Goal: Communication & Community: Answer question/provide support

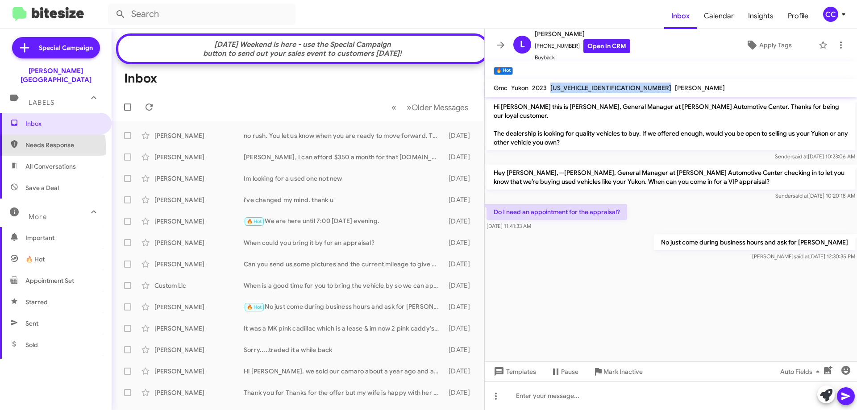
click at [46, 141] on span "Needs Response" at bounding box center [63, 145] width 76 height 9
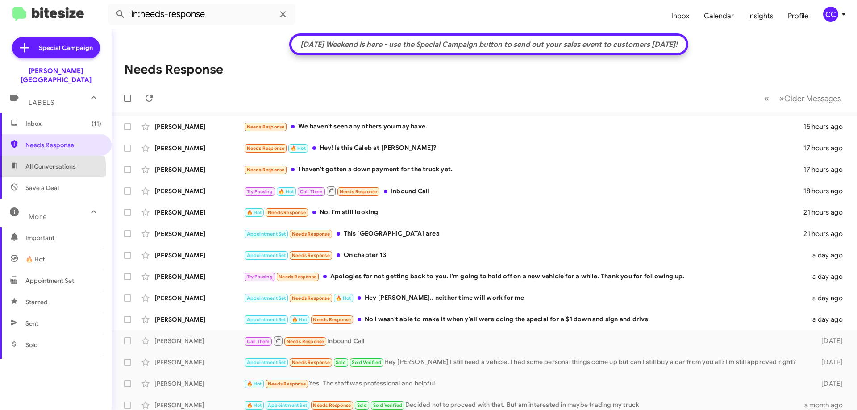
click at [44, 162] on span "All Conversations" at bounding box center [50, 166] width 50 height 9
type input "in:all-conversations"
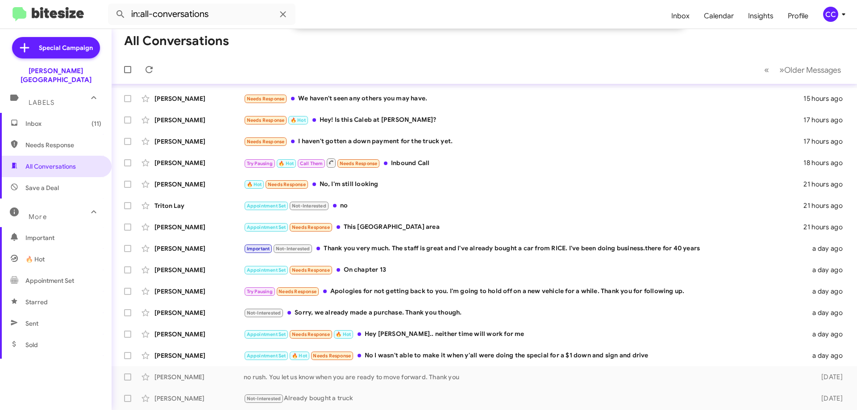
scroll to position [134, 0]
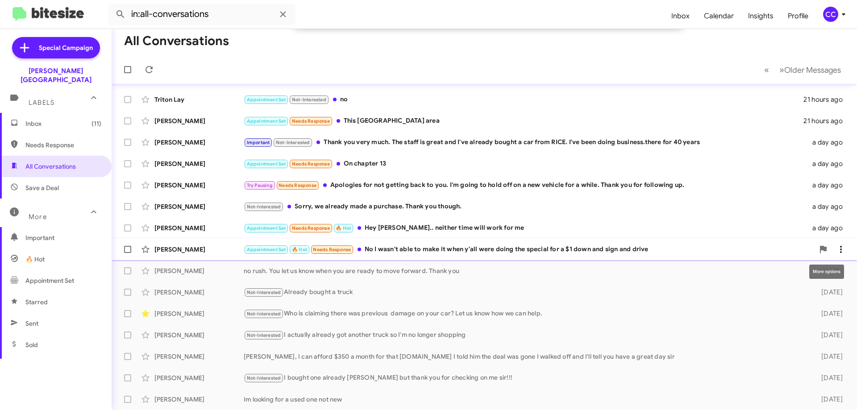
click at [840, 249] on icon at bounding box center [841, 249] width 2 height 7
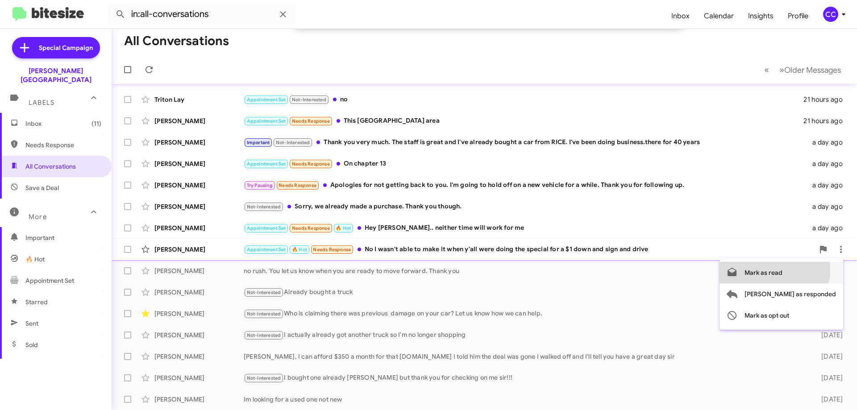
click at [782, 270] on span "Mark as read" at bounding box center [763, 272] width 38 height 21
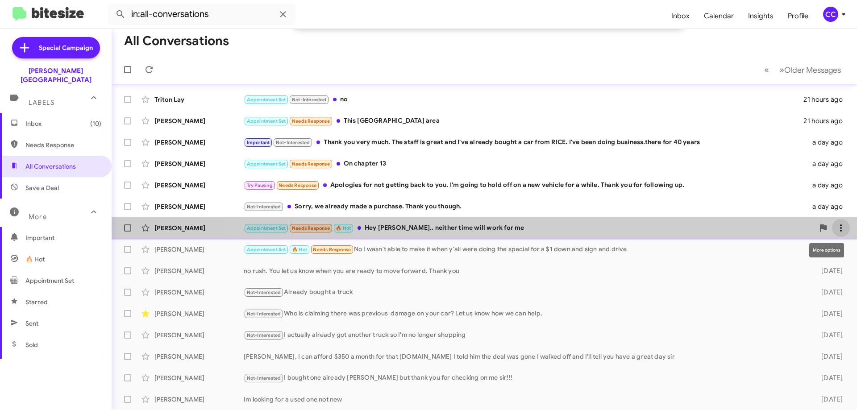
click at [840, 226] on icon at bounding box center [841, 227] width 2 height 7
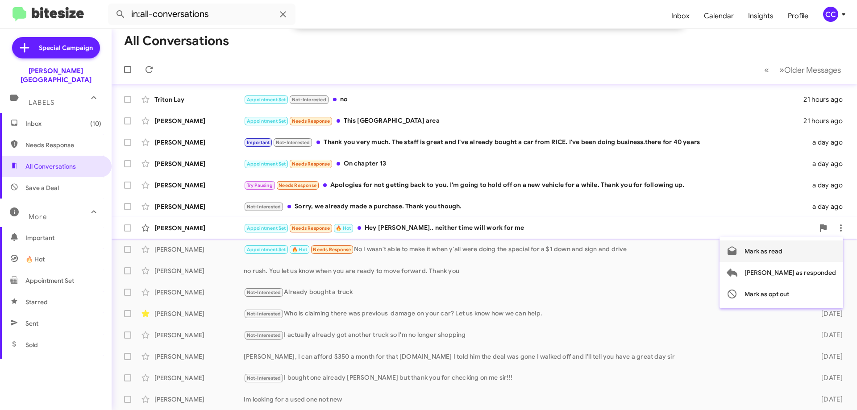
click at [782, 253] on span "Mark as read" at bounding box center [763, 251] width 38 height 21
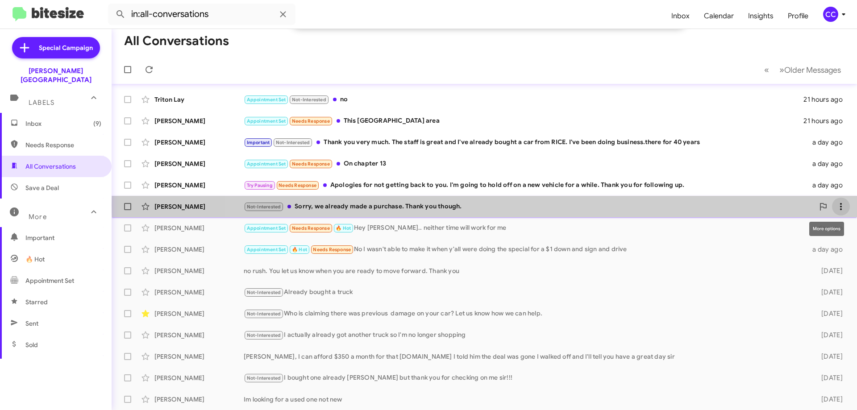
click at [835, 206] on icon at bounding box center [840, 206] width 11 height 11
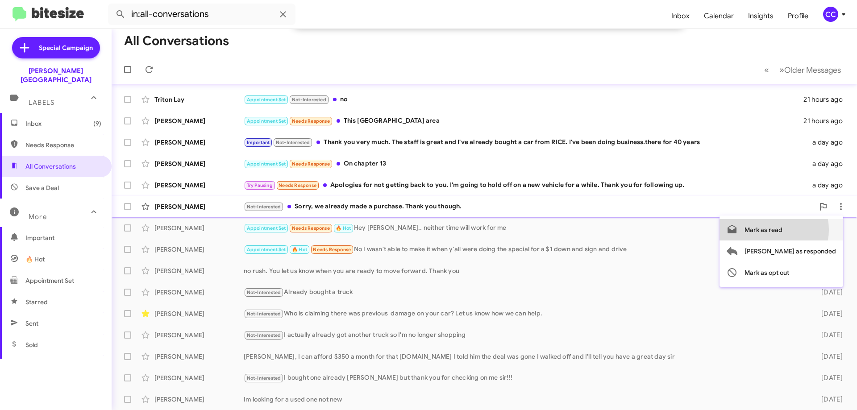
click at [782, 230] on span "Mark as read" at bounding box center [763, 229] width 38 height 21
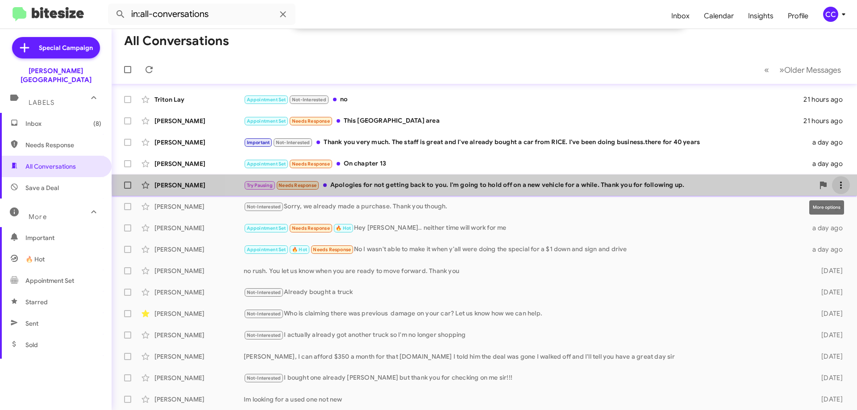
click at [838, 183] on icon at bounding box center [840, 185] width 11 height 11
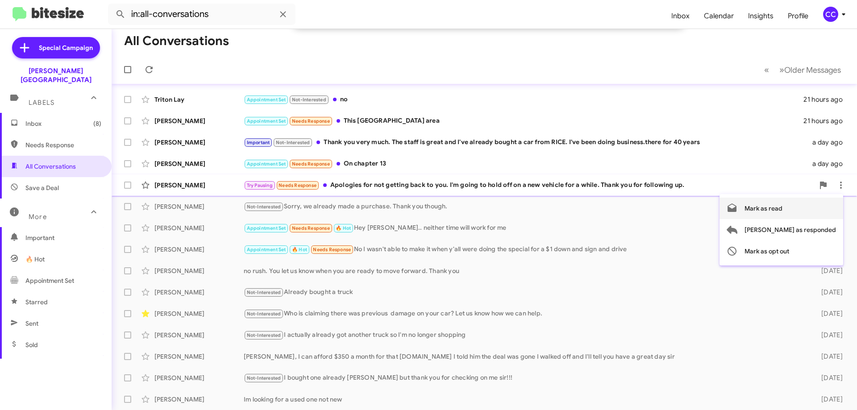
click at [782, 209] on span "Mark as read" at bounding box center [763, 208] width 38 height 21
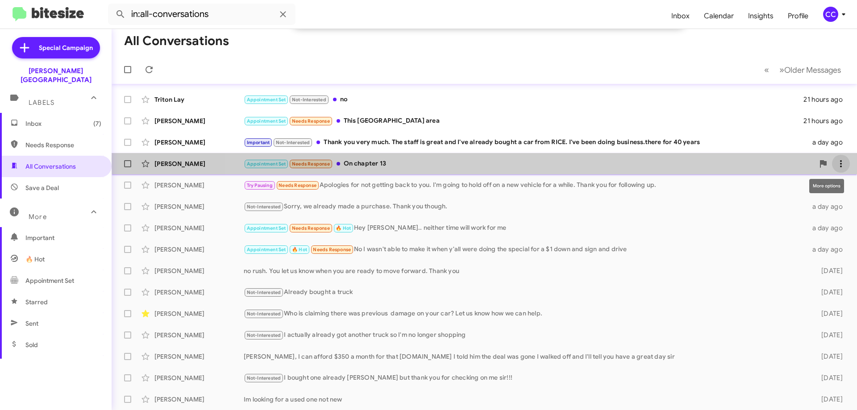
click at [838, 159] on icon at bounding box center [840, 163] width 11 height 11
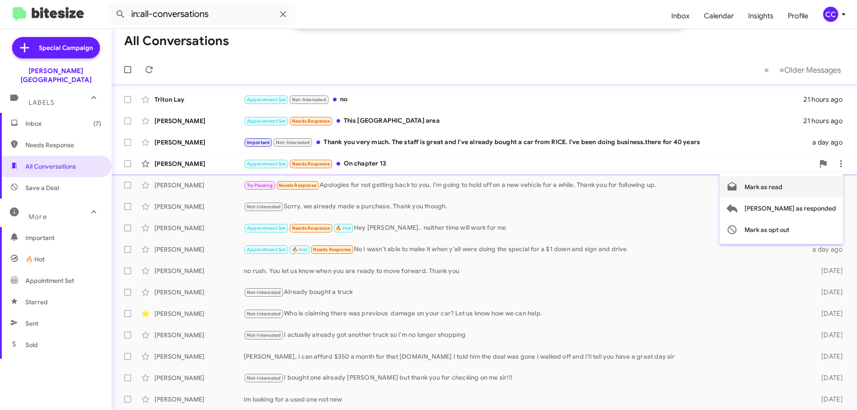
click at [782, 184] on span "Mark as read" at bounding box center [763, 186] width 38 height 21
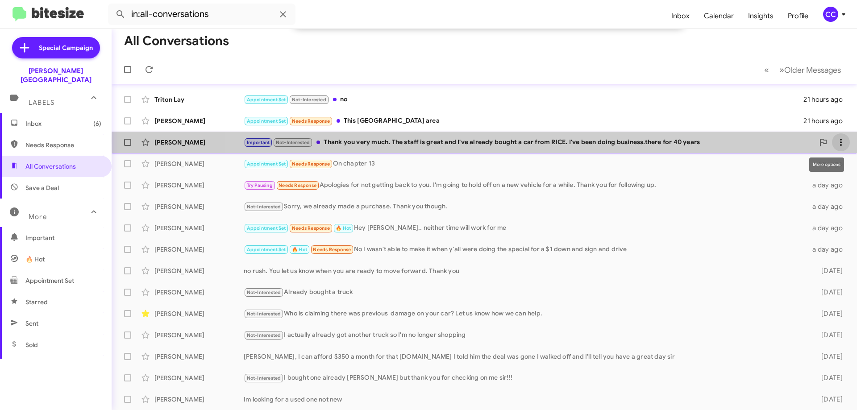
click at [840, 141] on span at bounding box center [841, 142] width 18 height 11
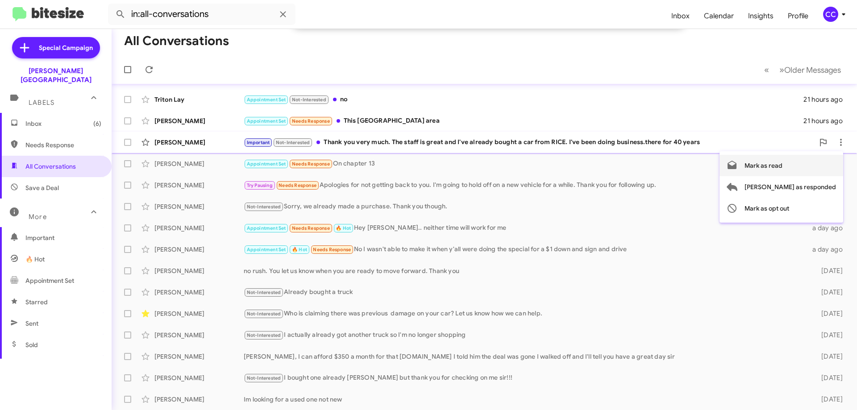
click at [782, 165] on span "Mark as read" at bounding box center [763, 165] width 38 height 21
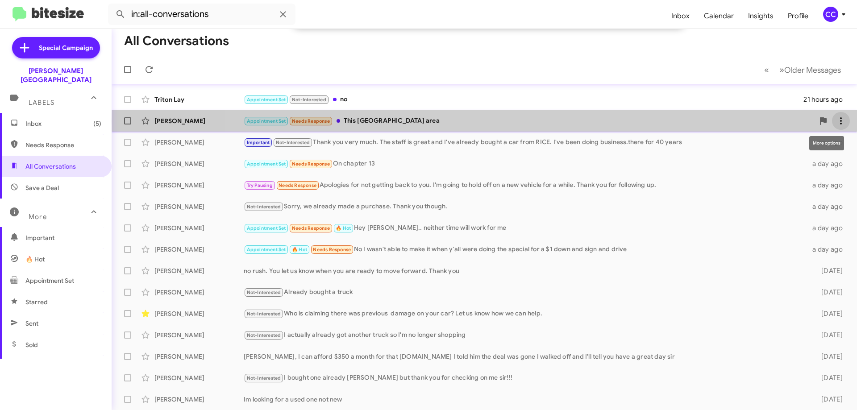
click at [837, 121] on icon at bounding box center [840, 121] width 11 height 11
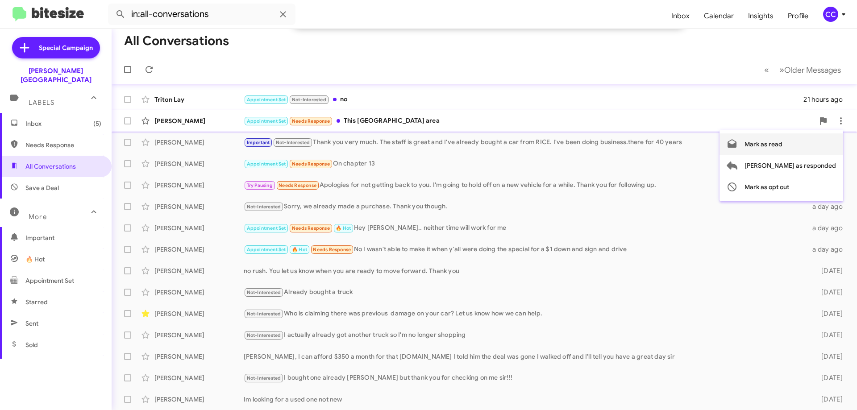
click at [782, 147] on span "Mark as read" at bounding box center [763, 143] width 38 height 21
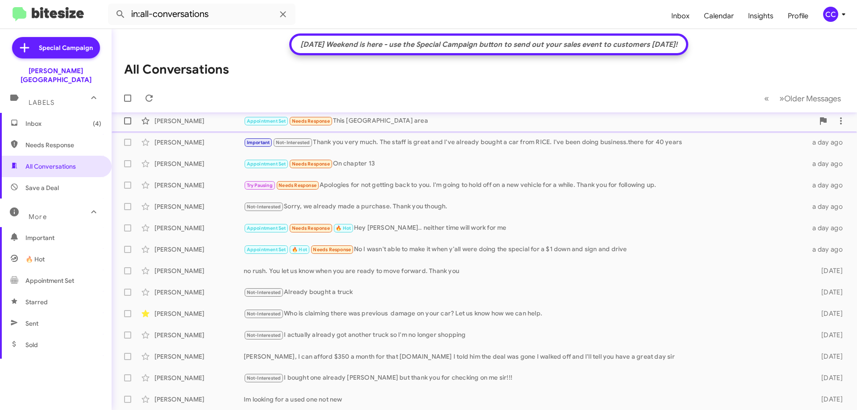
scroll to position [90, 0]
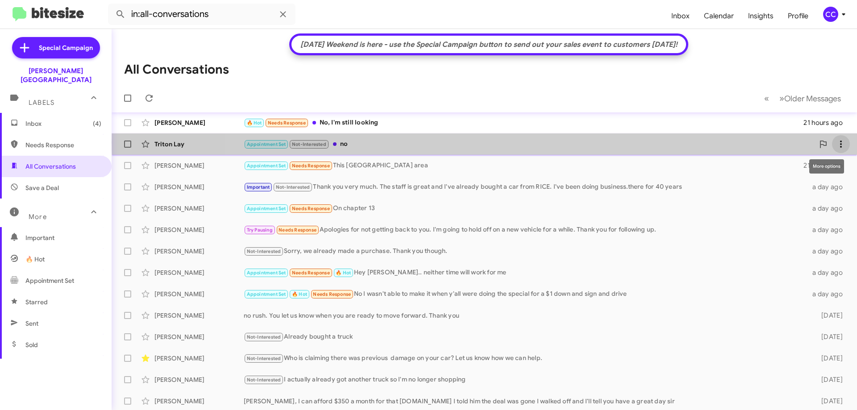
click at [837, 142] on icon at bounding box center [840, 144] width 11 height 11
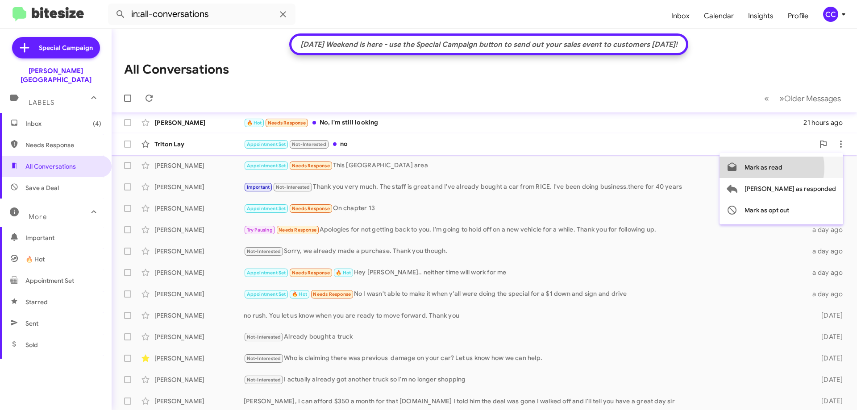
click at [782, 168] on span "Mark as read" at bounding box center [763, 167] width 38 height 21
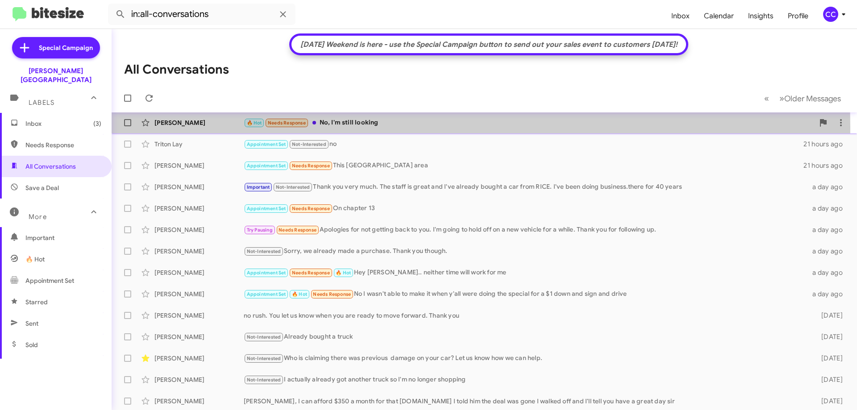
click at [181, 127] on div "[PERSON_NAME]" at bounding box center [198, 122] width 89 height 9
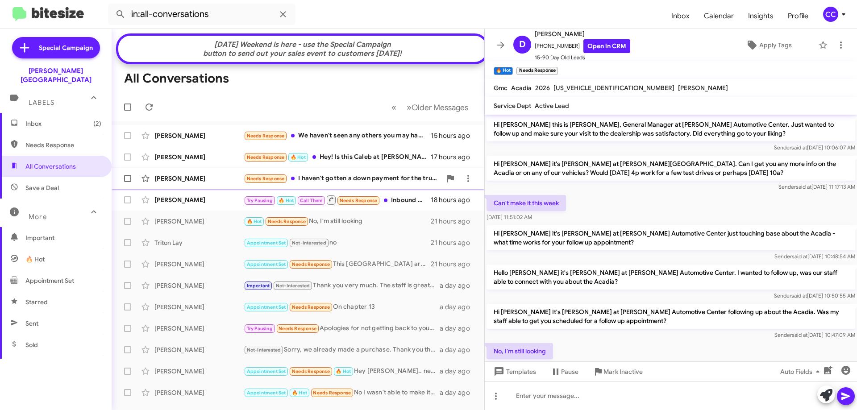
click at [180, 182] on div "[PERSON_NAME]" at bounding box center [198, 178] width 89 height 9
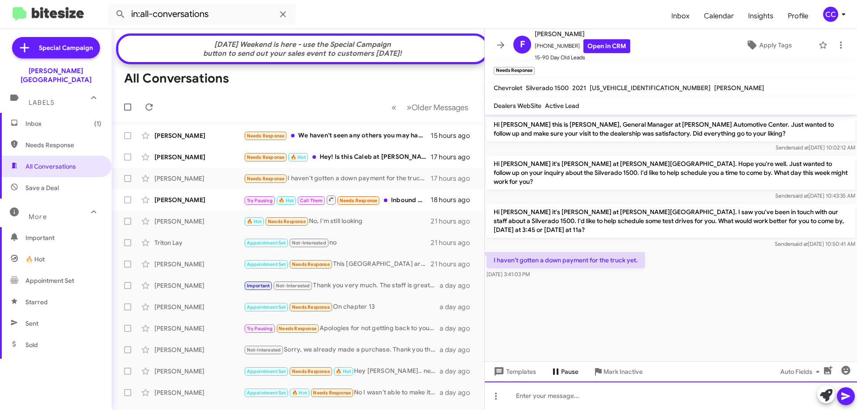
drag, startPoint x: 509, startPoint y: 394, endPoint x: 543, endPoint y: 371, distance: 41.2
click at [511, 394] on div at bounding box center [671, 396] width 372 height 29
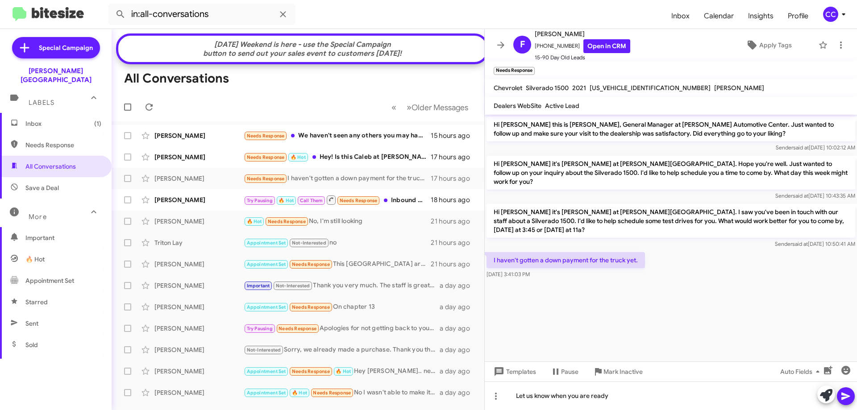
click at [843, 393] on icon at bounding box center [845, 396] width 11 height 11
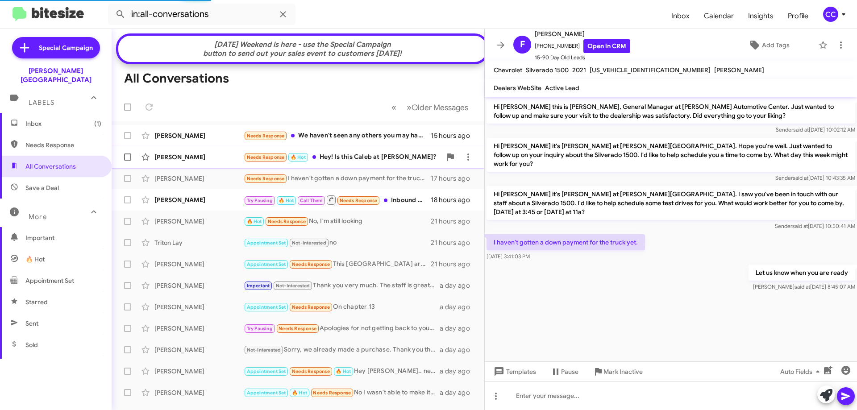
click at [179, 158] on div "[PERSON_NAME] Needs Response 🔥 Hot Hey! Is this Caleb at [PERSON_NAME]? 17 hour…" at bounding box center [298, 157] width 358 height 18
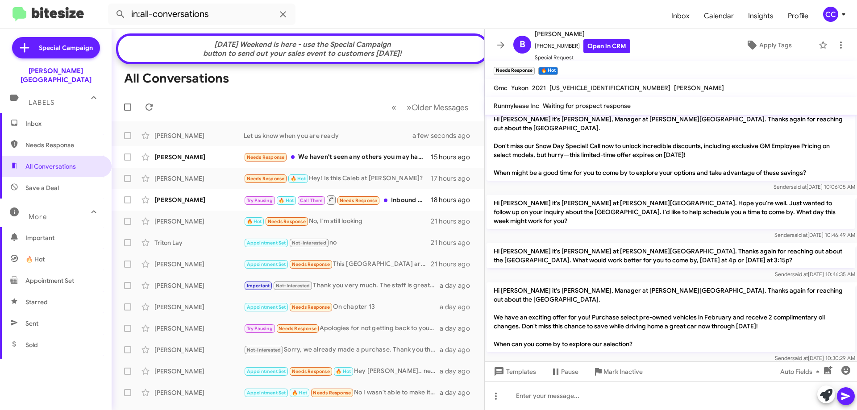
scroll to position [23, 0]
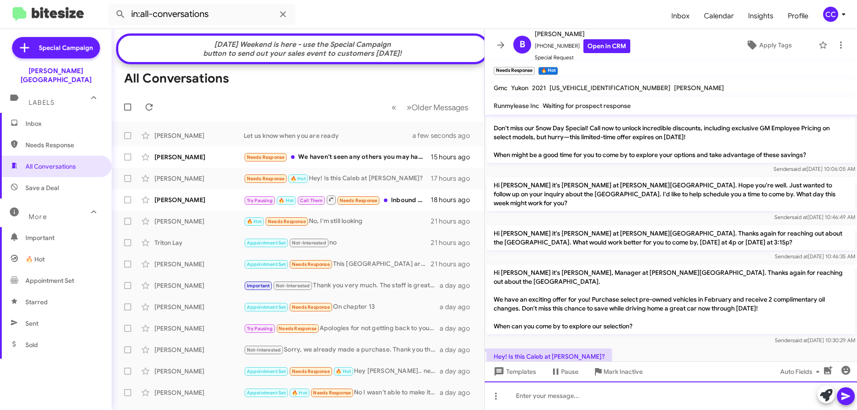
click at [511, 399] on div at bounding box center [671, 396] width 372 height 29
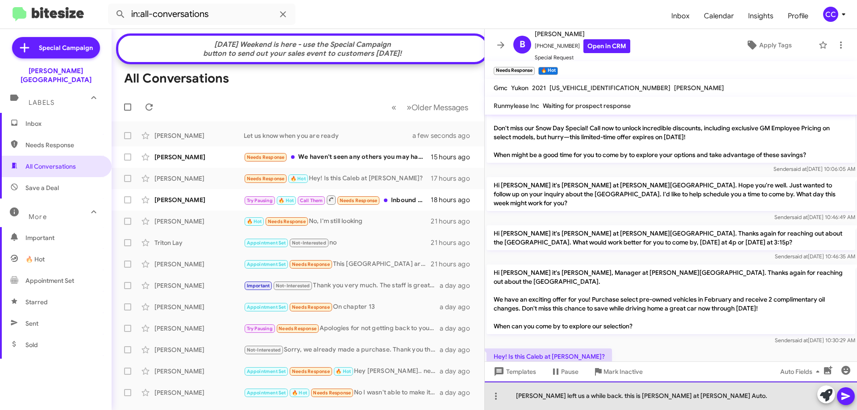
click at [594, 397] on div "[PERSON_NAME] left us a while back. this is [PERSON_NAME] at [PERSON_NAME] Auto." at bounding box center [671, 396] width 372 height 29
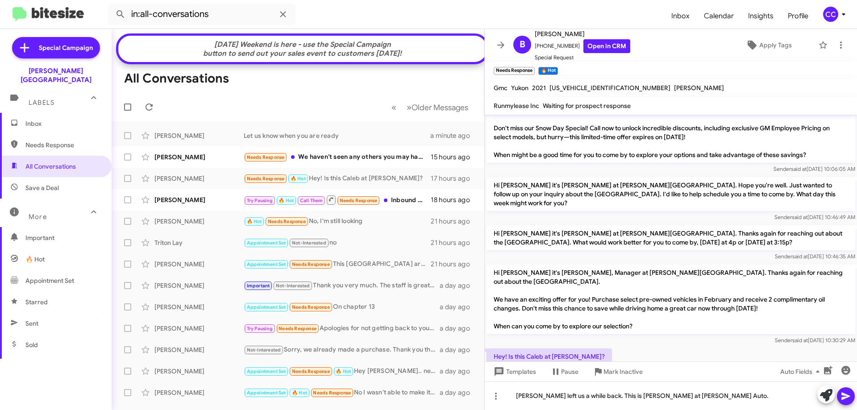
click at [850, 397] on icon at bounding box center [845, 396] width 11 height 11
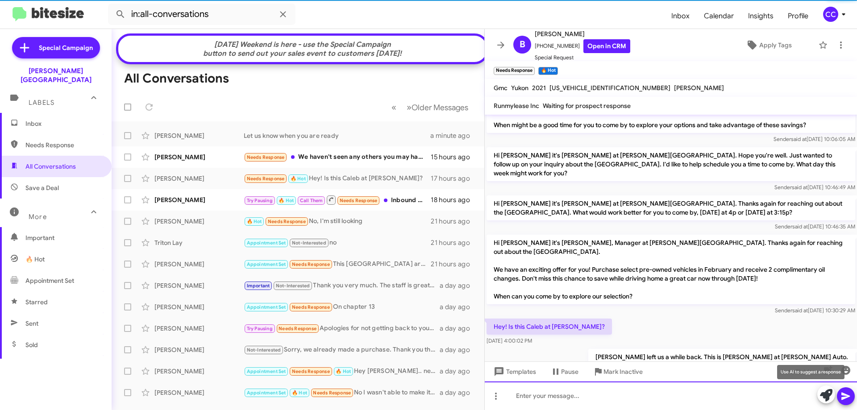
scroll to position [56, 0]
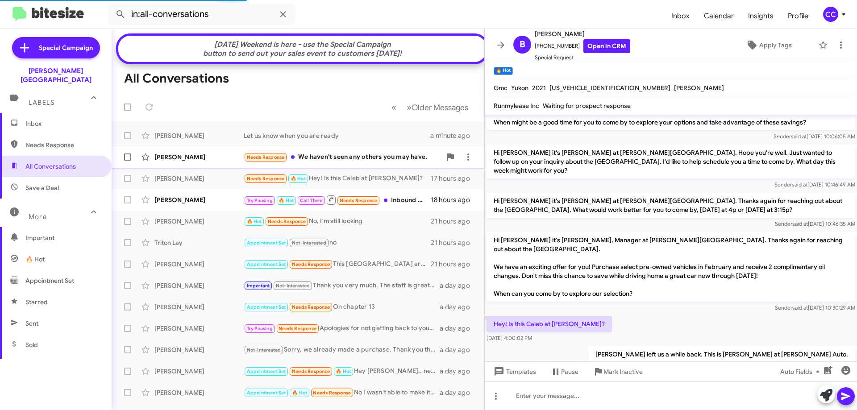
click at [187, 162] on div "[PERSON_NAME]" at bounding box center [198, 157] width 89 height 9
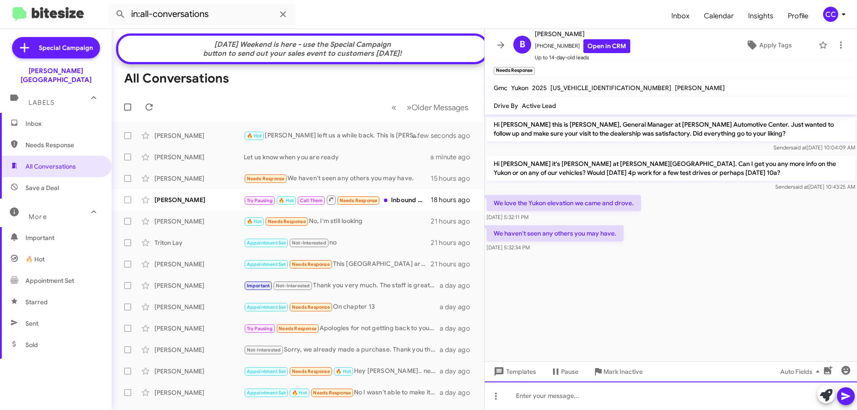
click at [520, 399] on div at bounding box center [671, 396] width 372 height 29
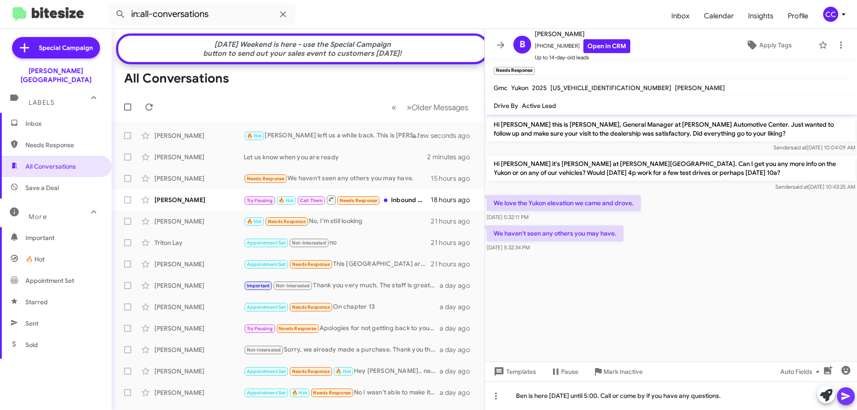
click at [847, 397] on icon at bounding box center [845, 397] width 8 height 8
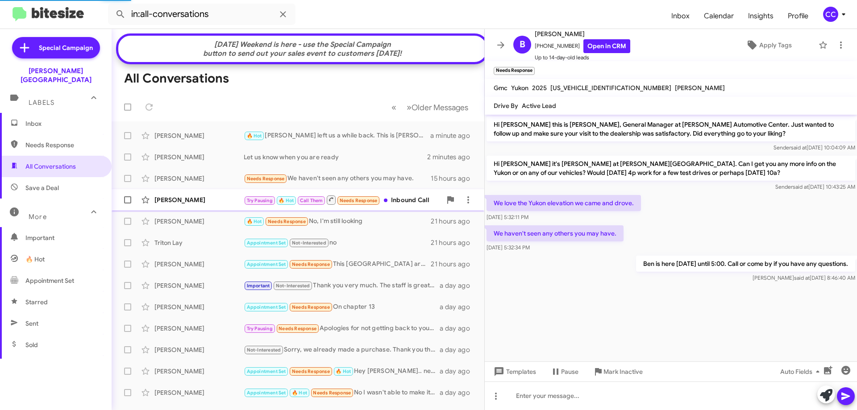
click at [182, 202] on div "[PERSON_NAME]" at bounding box center [198, 199] width 89 height 9
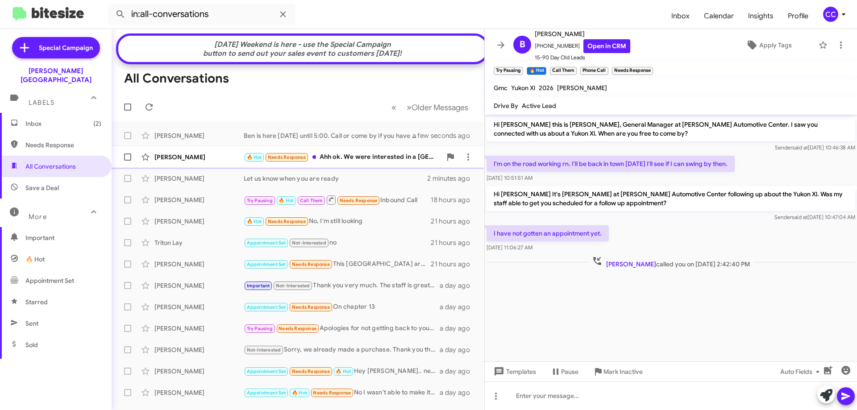
click at [166, 159] on div "[PERSON_NAME]" at bounding box center [198, 157] width 89 height 9
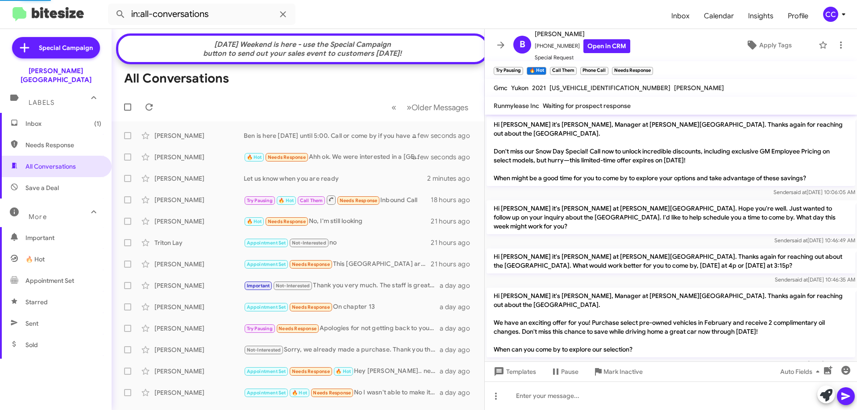
scroll to position [88, 0]
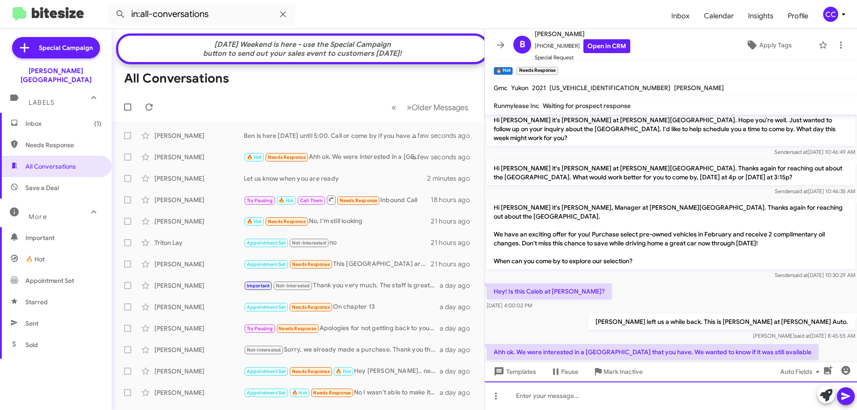
click at [523, 395] on div at bounding box center [671, 396] width 372 height 29
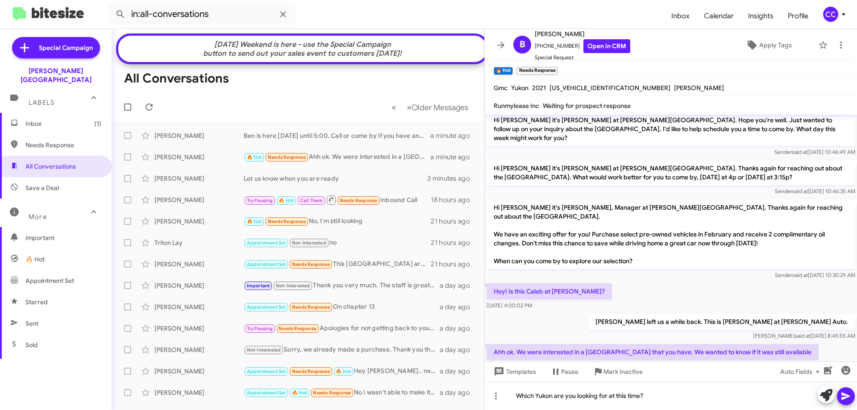
click at [845, 393] on icon at bounding box center [845, 396] width 11 height 11
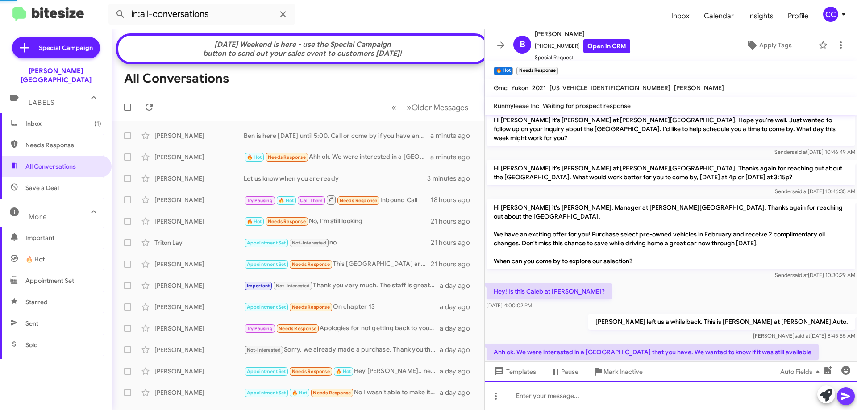
scroll to position [0, 0]
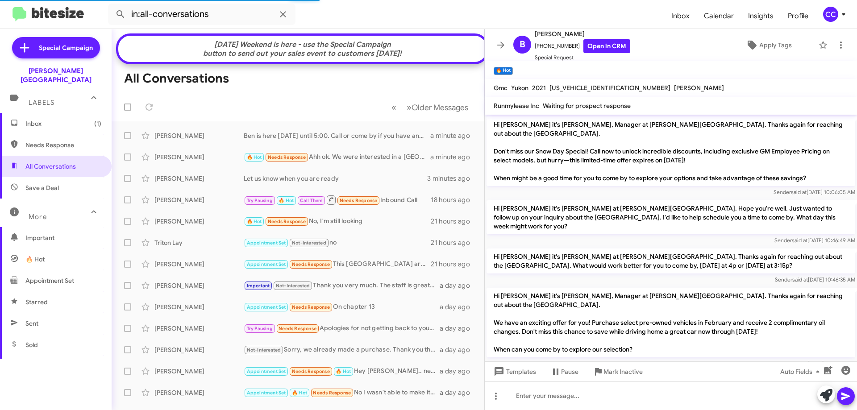
click at [44, 141] on span "Needs Response" at bounding box center [63, 145] width 76 height 9
type input "in:needs-response"
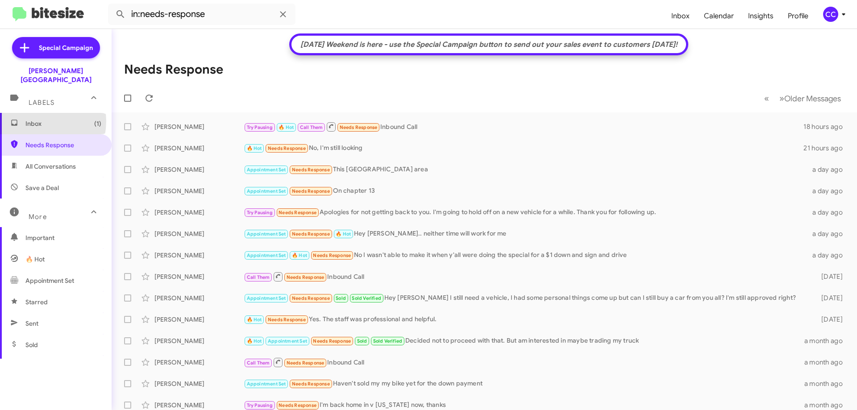
click at [31, 119] on span "Inbox (1)" at bounding box center [63, 123] width 76 height 9
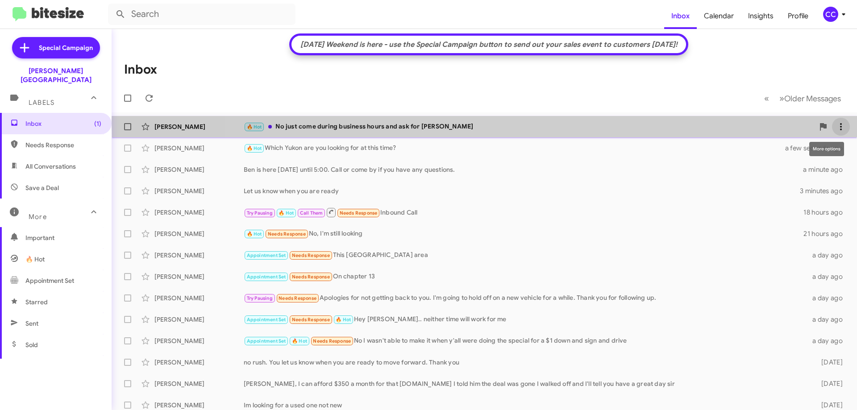
click at [835, 120] on button at bounding box center [841, 127] width 18 height 18
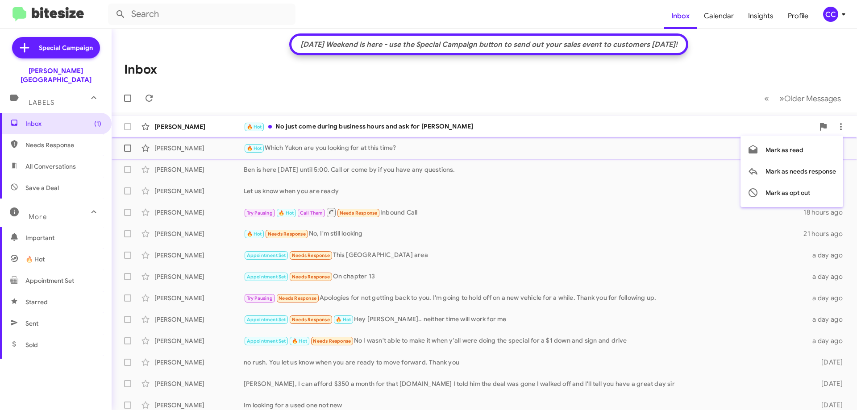
click at [793, 149] on span "Mark as read" at bounding box center [784, 149] width 38 height 21
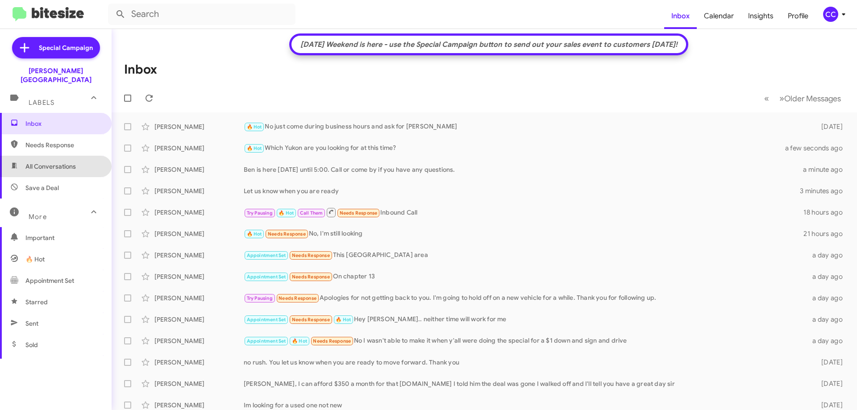
click at [57, 162] on span "All Conversations" at bounding box center [50, 166] width 50 height 9
type input "in:all-conversations"
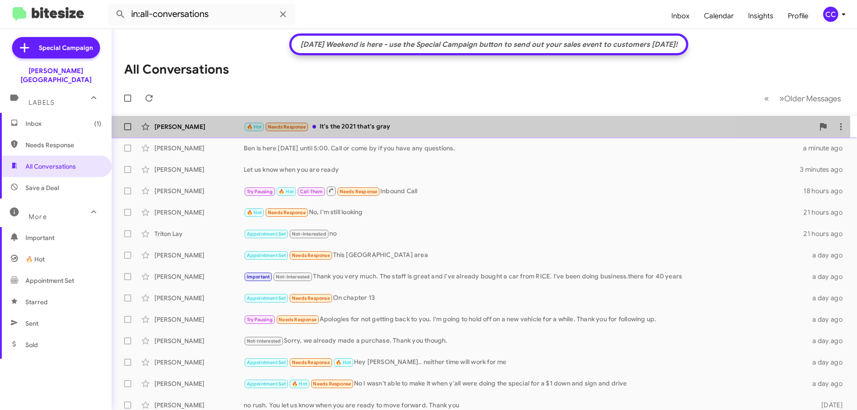
click at [170, 129] on div "[PERSON_NAME]" at bounding box center [198, 126] width 89 height 9
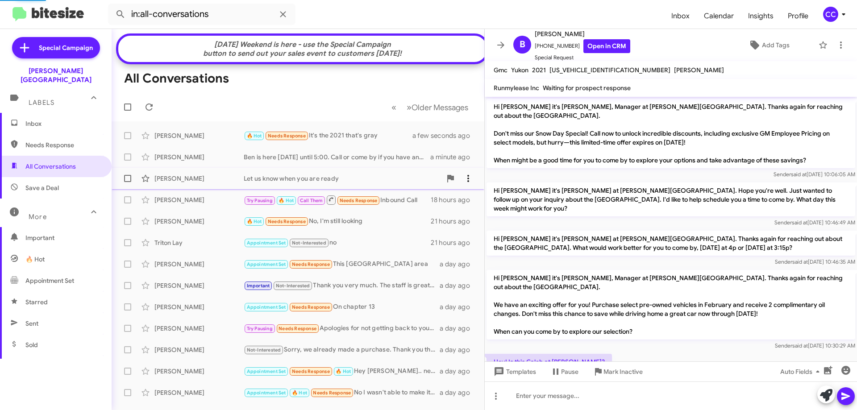
scroll to position [136, 0]
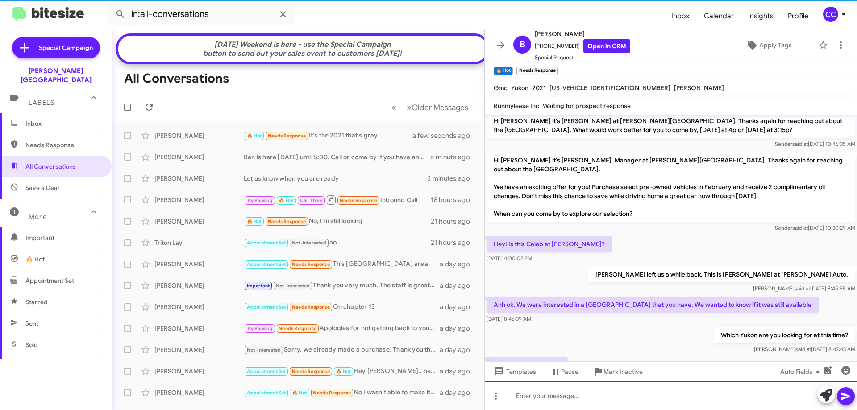
click at [517, 400] on div at bounding box center [671, 396] width 372 height 29
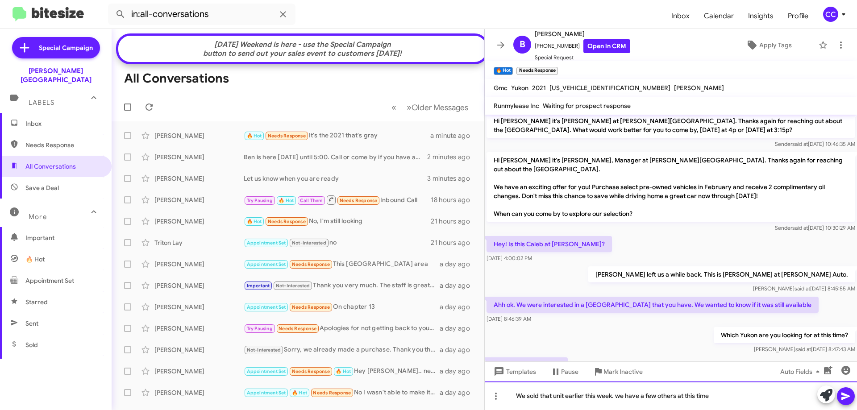
click at [622, 399] on div "We sold that unit earlier this week. we have a few others at this time" at bounding box center [671, 396] width 372 height 29
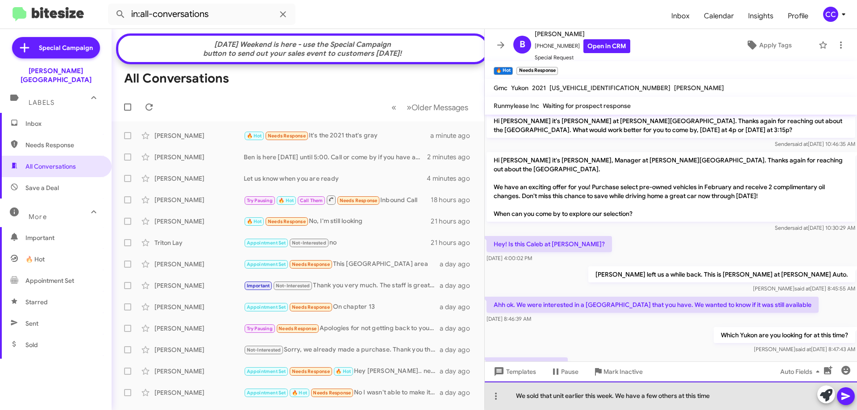
click at [678, 396] on div "We sold that unit earlier this week. We have a few others at this time" at bounding box center [671, 396] width 372 height 29
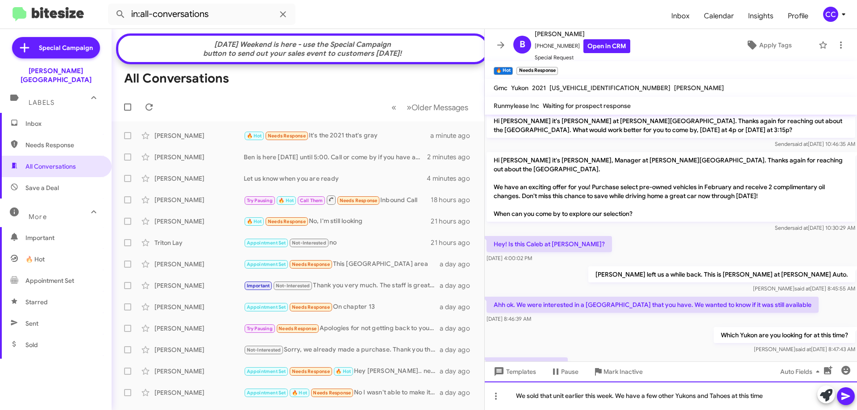
click at [792, 399] on div "We sold that unit earlier this week. We have a few other Yukons and Tahoes at t…" at bounding box center [671, 396] width 372 height 29
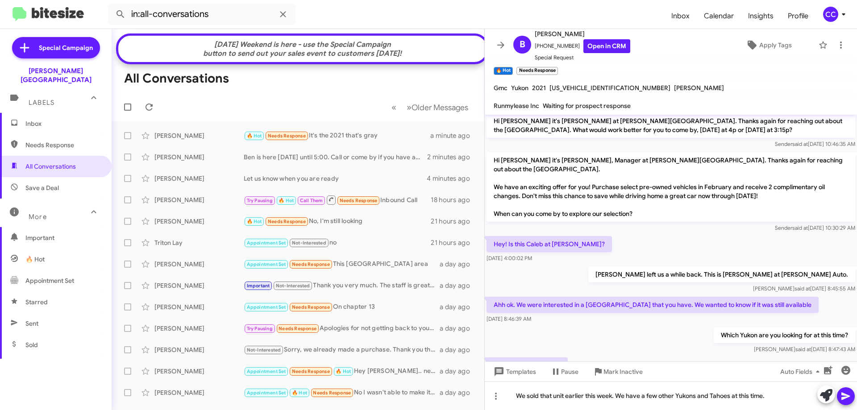
click at [846, 400] on icon at bounding box center [845, 396] width 11 height 11
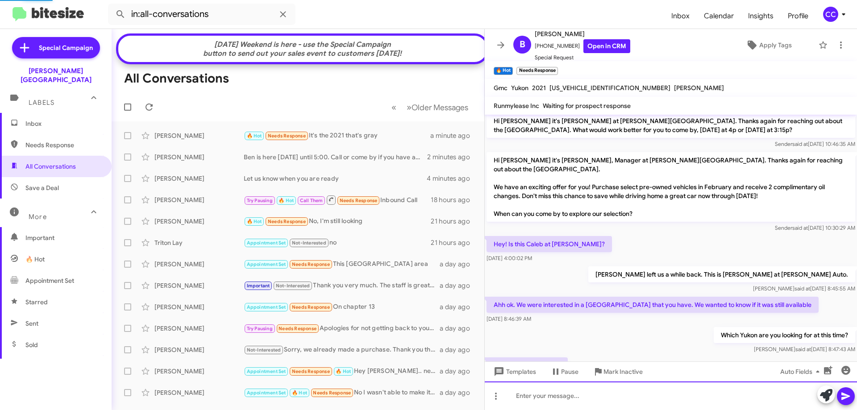
scroll to position [0, 0]
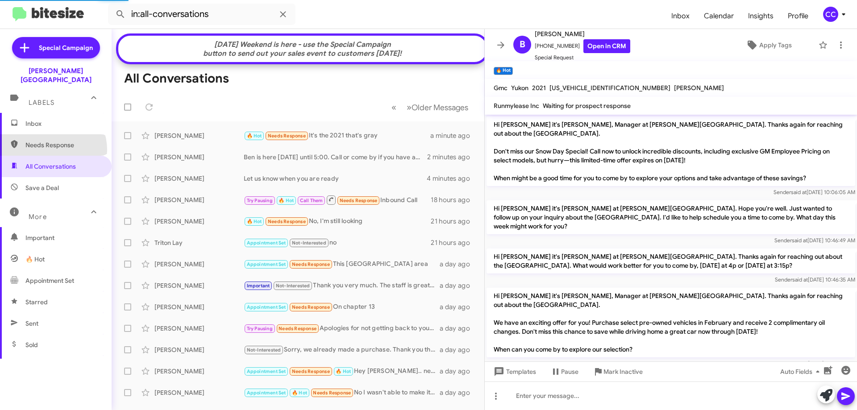
click at [48, 141] on span "Needs Response" at bounding box center [56, 144] width 112 height 21
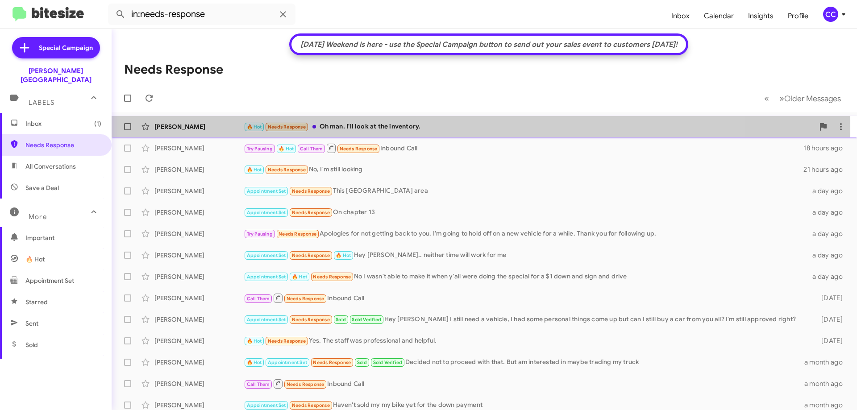
click at [174, 128] on div "[PERSON_NAME]" at bounding box center [198, 126] width 89 height 9
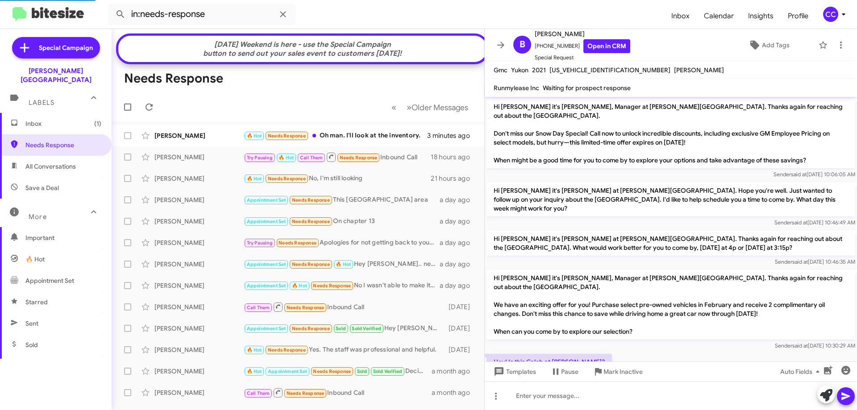
scroll to position [201, 0]
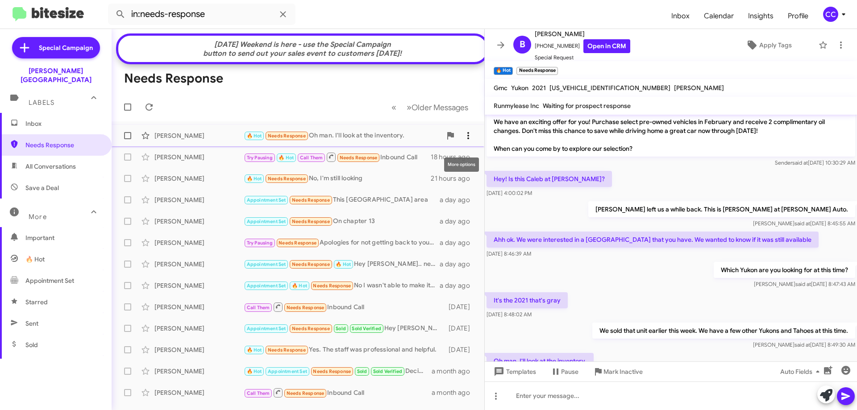
click at [467, 141] on span at bounding box center [468, 135] width 18 height 11
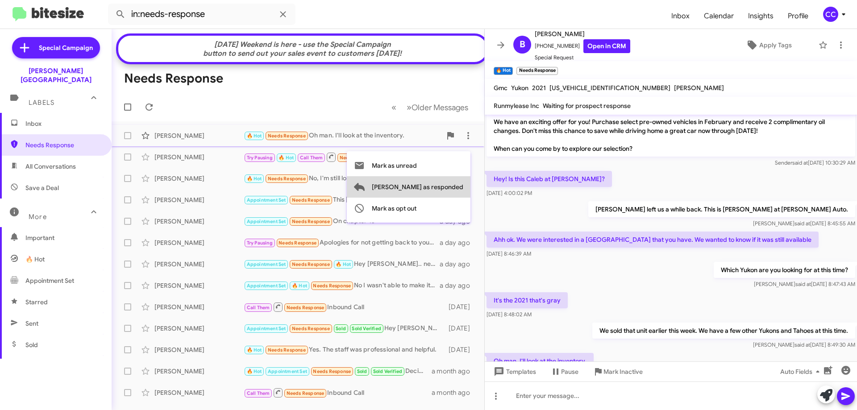
click at [445, 190] on span "[PERSON_NAME] as responded" at bounding box center [417, 186] width 91 height 21
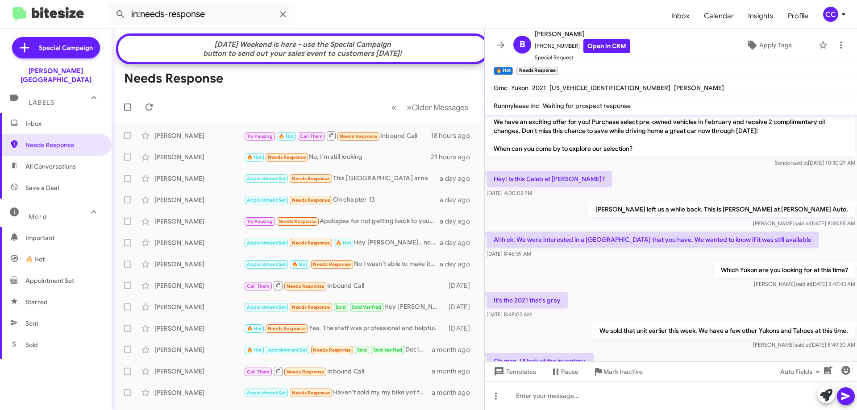
click at [62, 162] on span "All Conversations" at bounding box center [50, 166] width 50 height 9
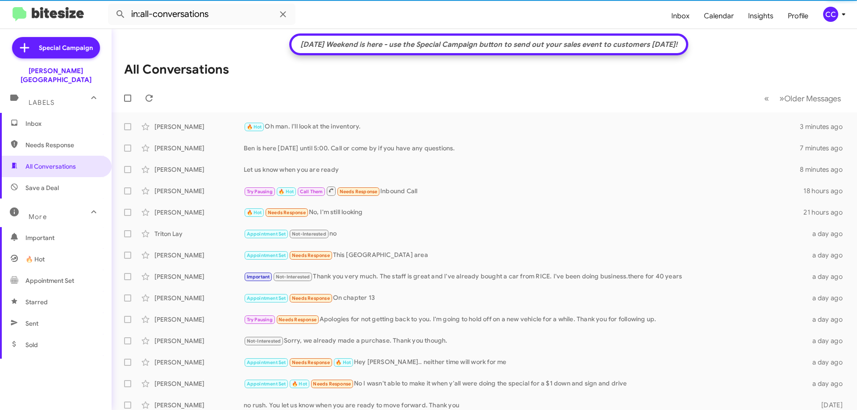
click at [38, 183] on span "Save a Deal" at bounding box center [41, 187] width 33 height 9
type input "in:not-interested"
